Goal: Transaction & Acquisition: Purchase product/service

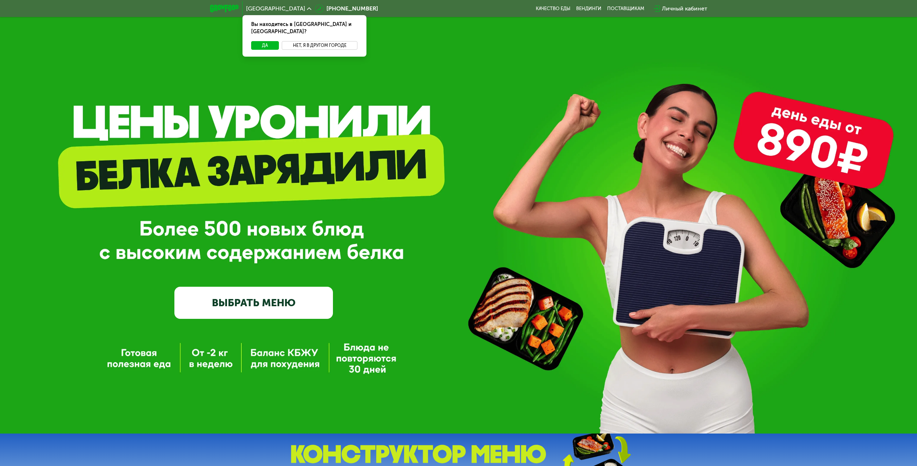
click at [316, 41] on button "Нет, я в другом городе" at bounding box center [320, 45] width 76 height 9
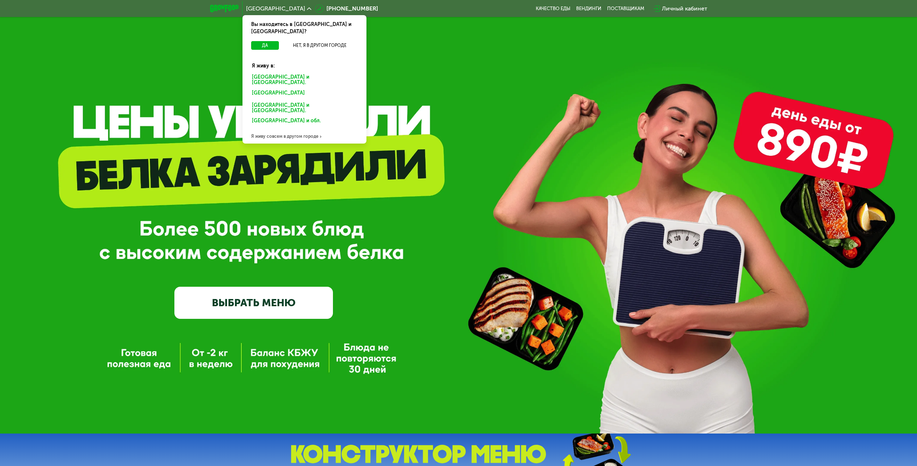
click at [277, 88] on div "[GEOGRAPHIC_DATA] и [GEOGRAPHIC_DATA]." at bounding box center [303, 94] width 112 height 12
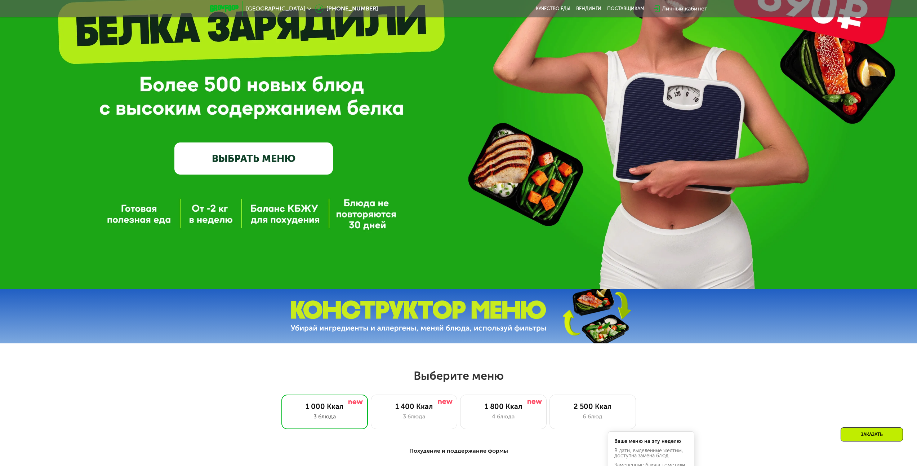
click at [281, 168] on link "ВЫБРАТЬ МЕНЮ" at bounding box center [253, 158] width 159 height 32
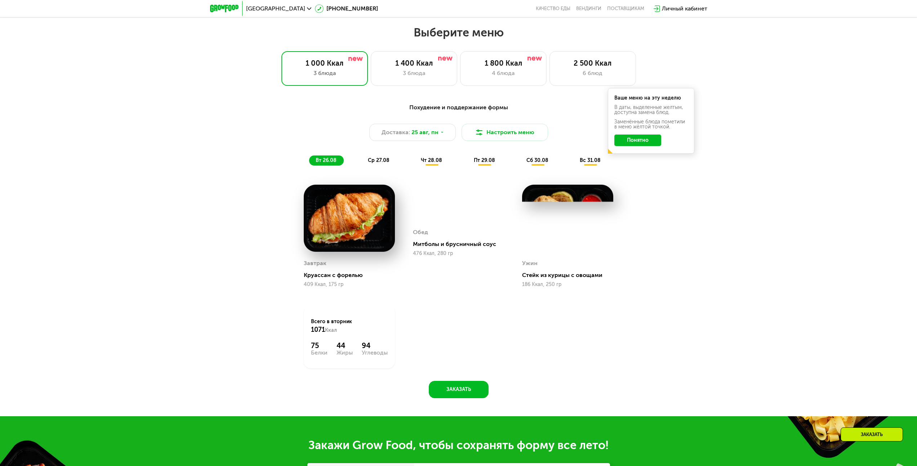
scroll to position [498, 0]
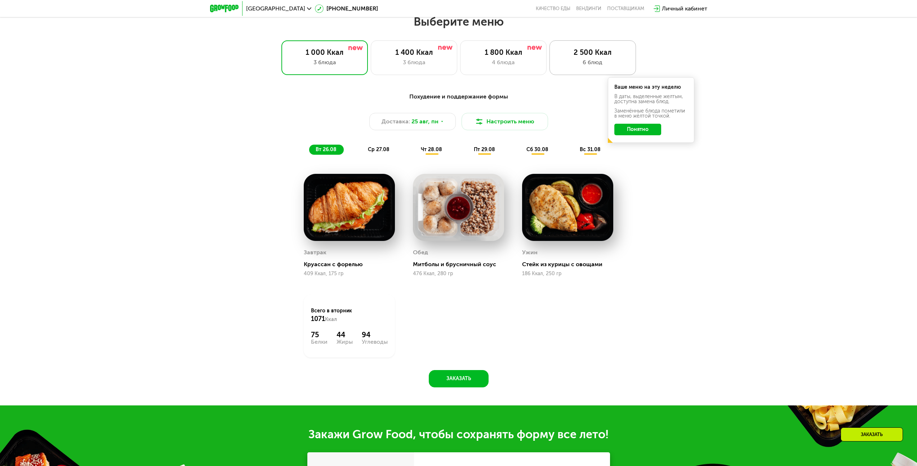
click at [597, 67] on div "6 блюд" at bounding box center [592, 62] width 71 height 9
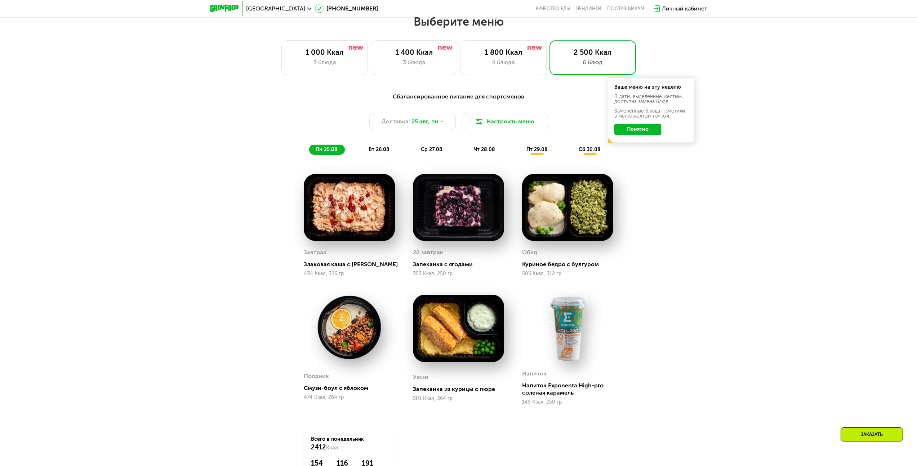
click at [639, 132] on button "Понятно" at bounding box center [638, 130] width 47 height 12
click at [387, 152] on span "вт 26.08" at bounding box center [379, 149] width 21 height 6
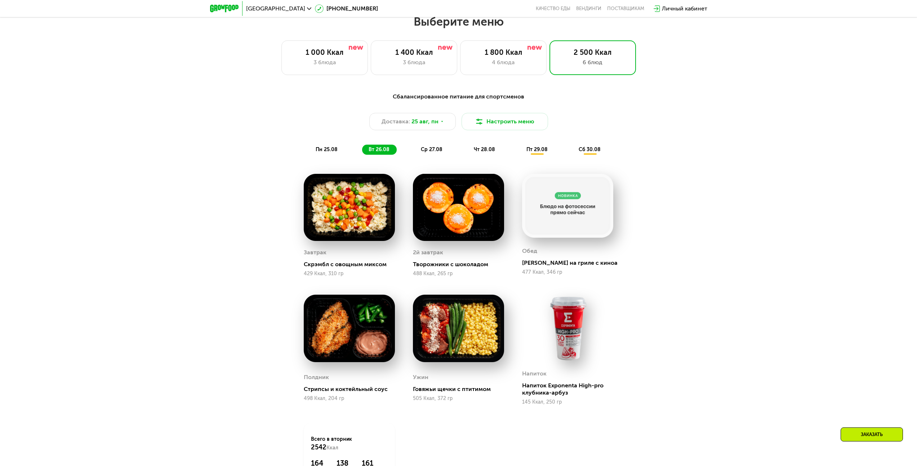
click at [430, 152] on span "ср 27.08" at bounding box center [432, 149] width 22 height 6
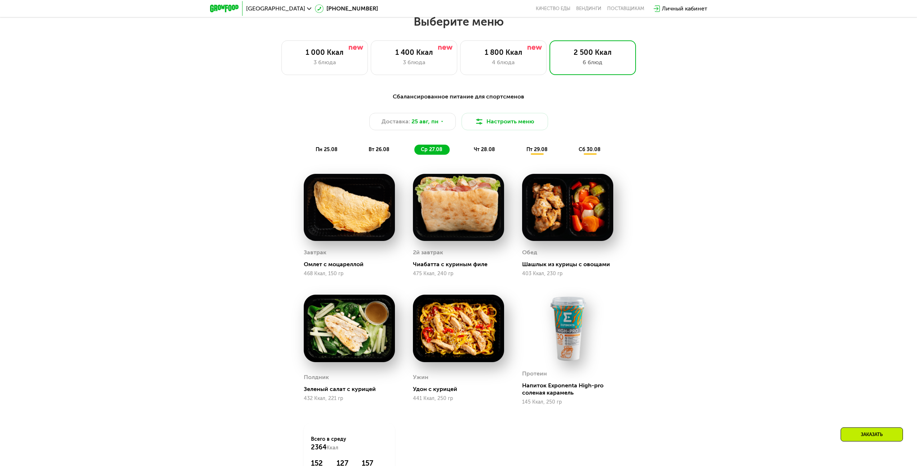
click at [520, 155] on div "чт 28.08" at bounding box center [537, 150] width 35 height 10
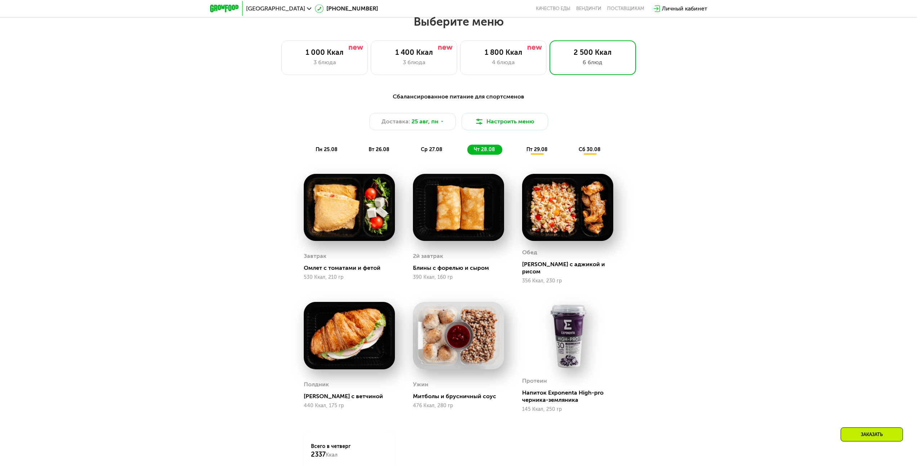
click at [539, 152] on span "пт 29.08" at bounding box center [537, 149] width 21 height 6
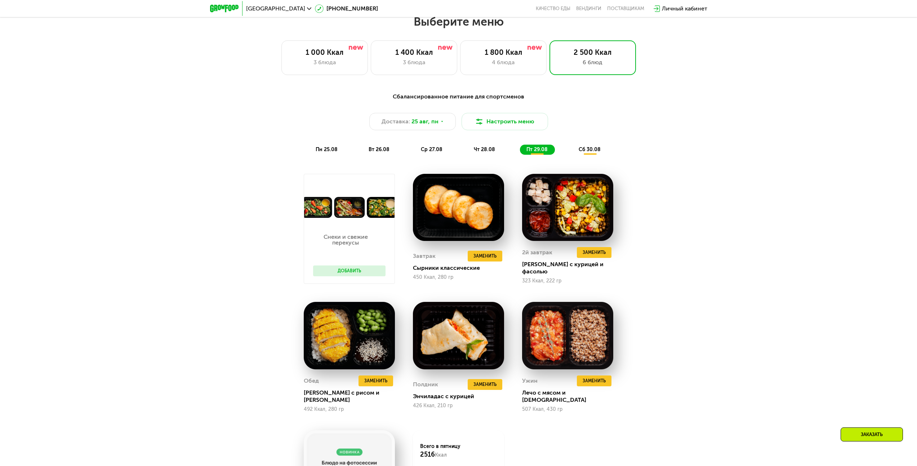
click at [591, 151] on span "сб 30.08" at bounding box center [590, 149] width 22 height 6
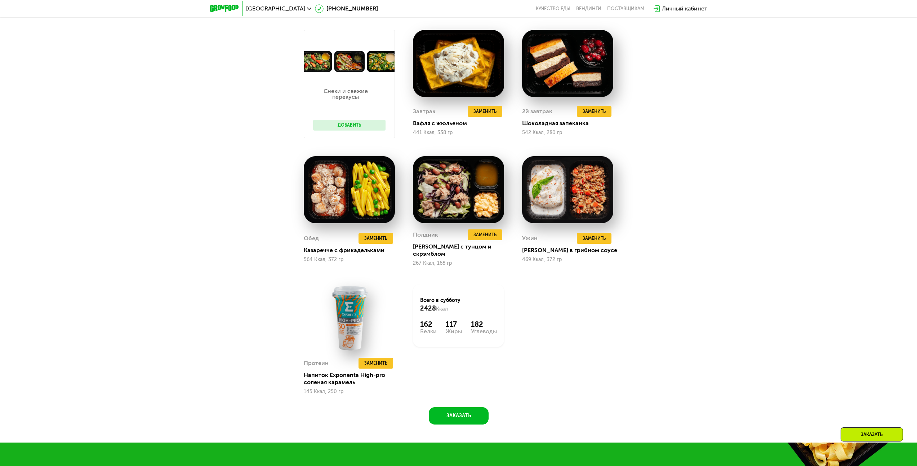
scroll to position [642, 0]
click at [354, 361] on button at bounding box center [351, 362] width 11 height 11
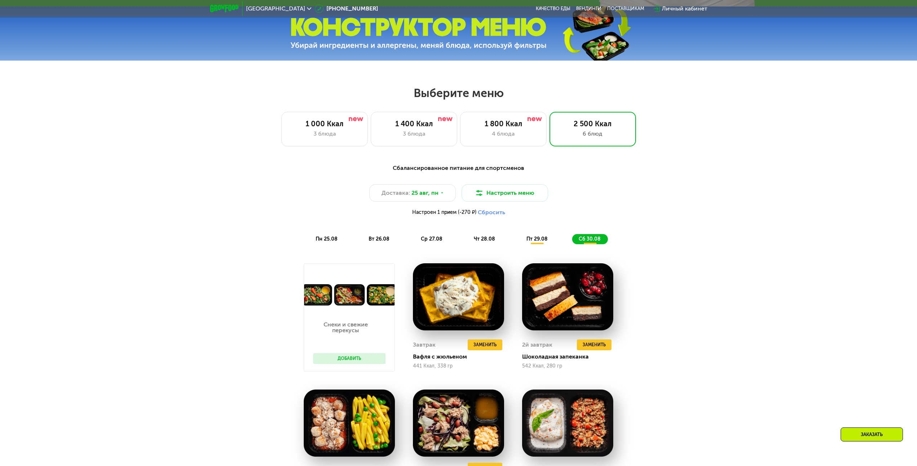
scroll to position [372, 0]
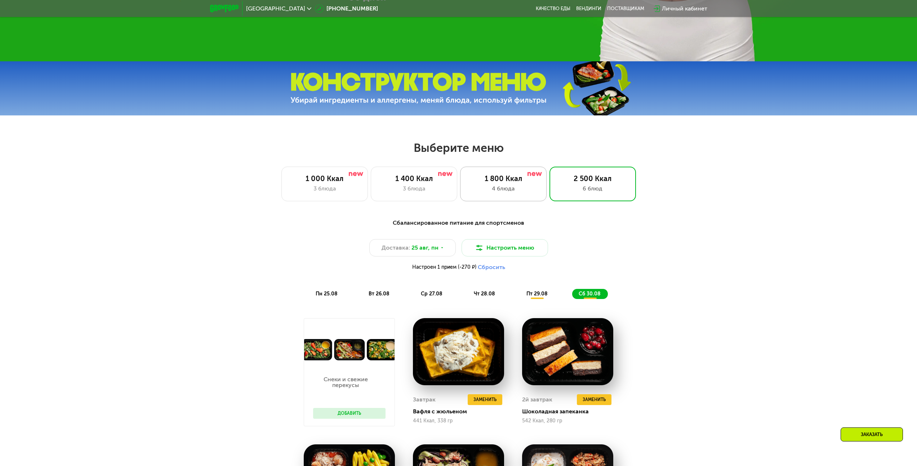
click at [525, 182] on div "1 800 Ккал" at bounding box center [503, 178] width 71 height 9
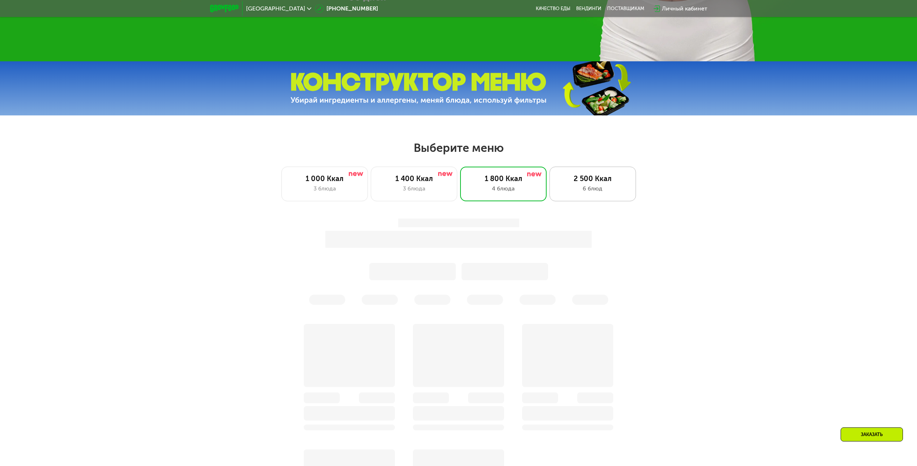
click at [586, 183] on div "2 500 Ккал" at bounding box center [592, 178] width 71 height 9
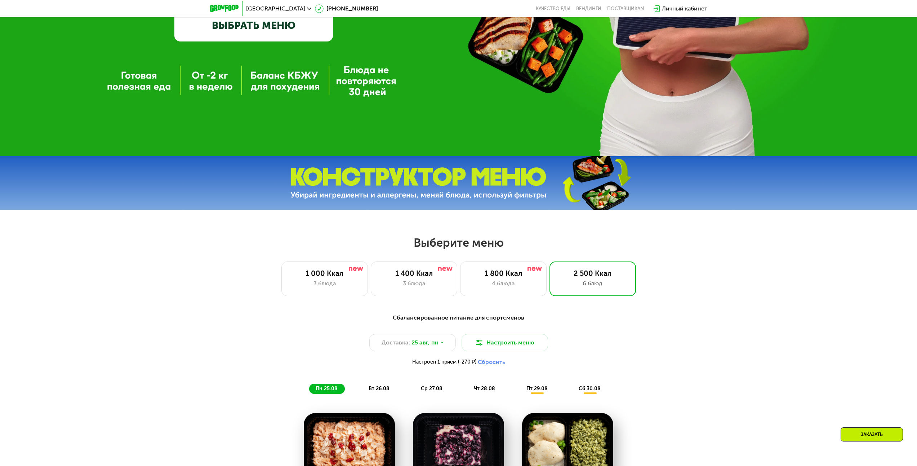
scroll to position [0, 0]
